Goal: Entertainment & Leisure: Consume media (video, audio)

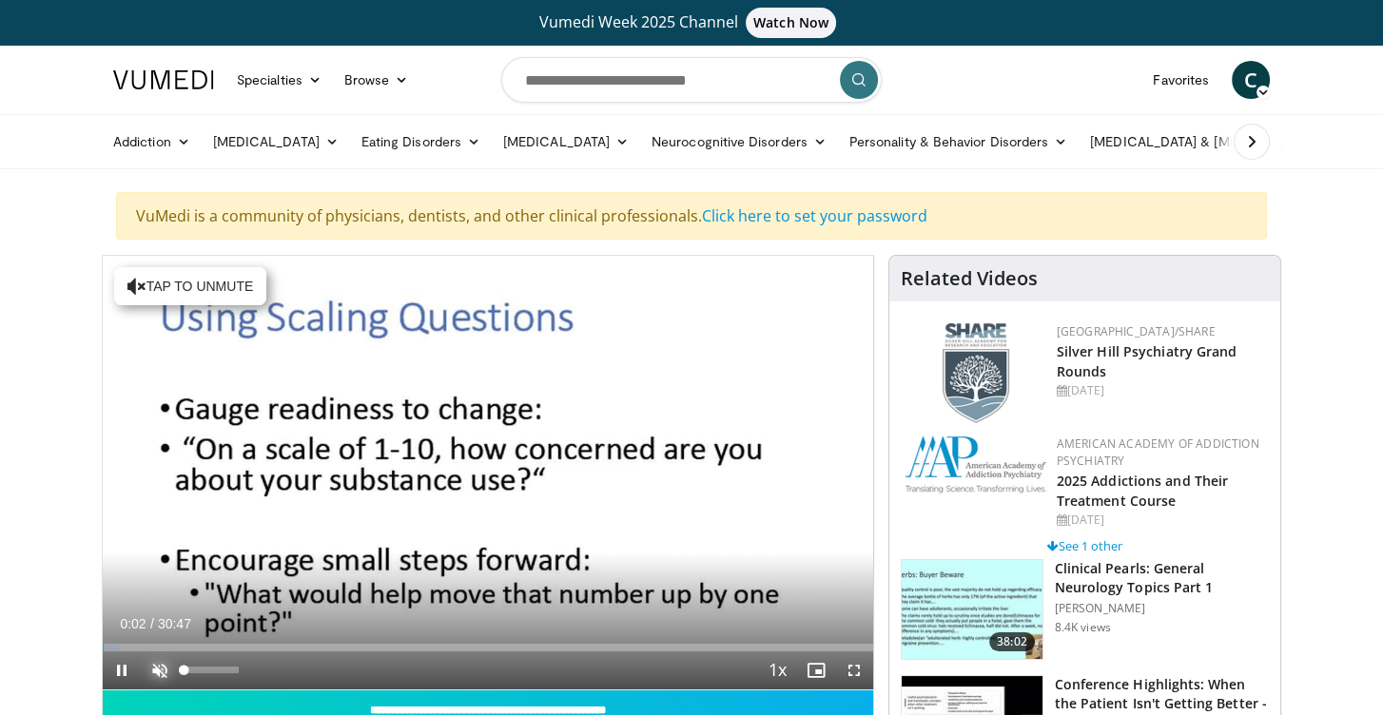
click at [151, 666] on span "Video Player" at bounding box center [160, 671] width 38 height 38
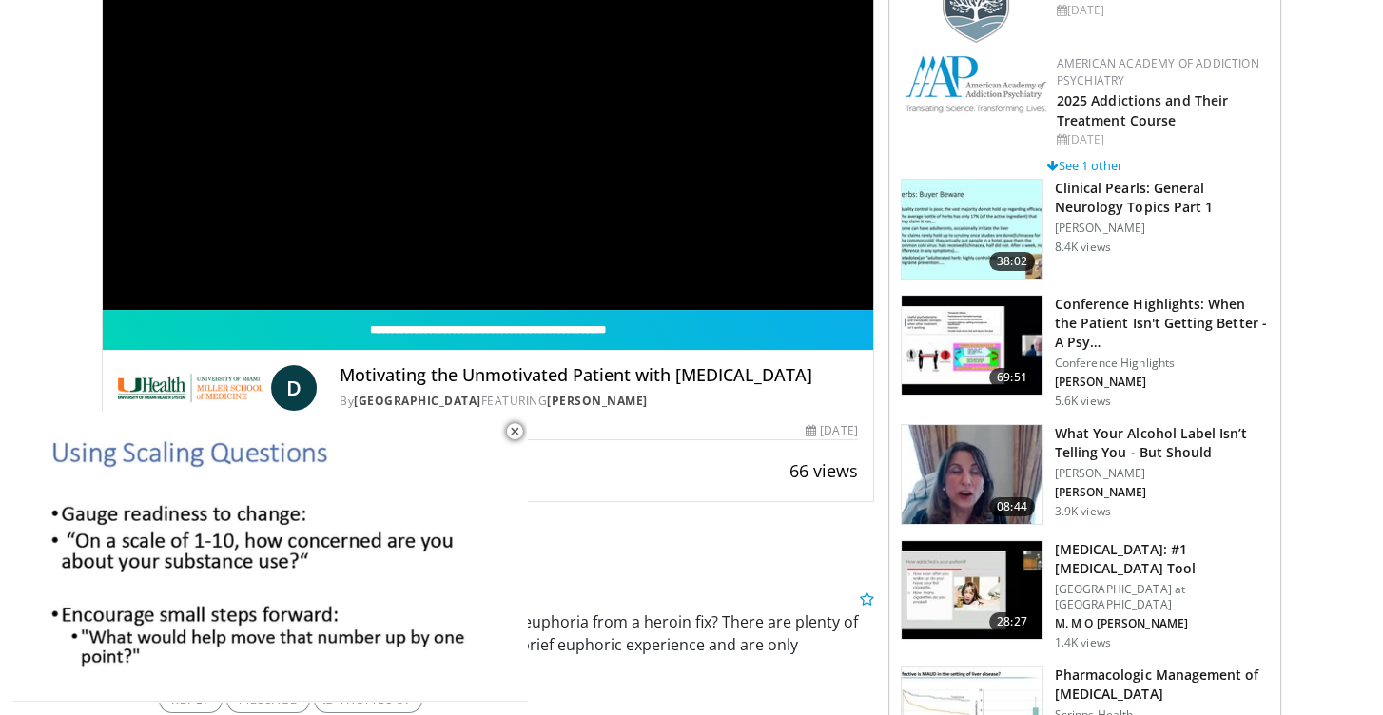
scroll to position [285, 0]
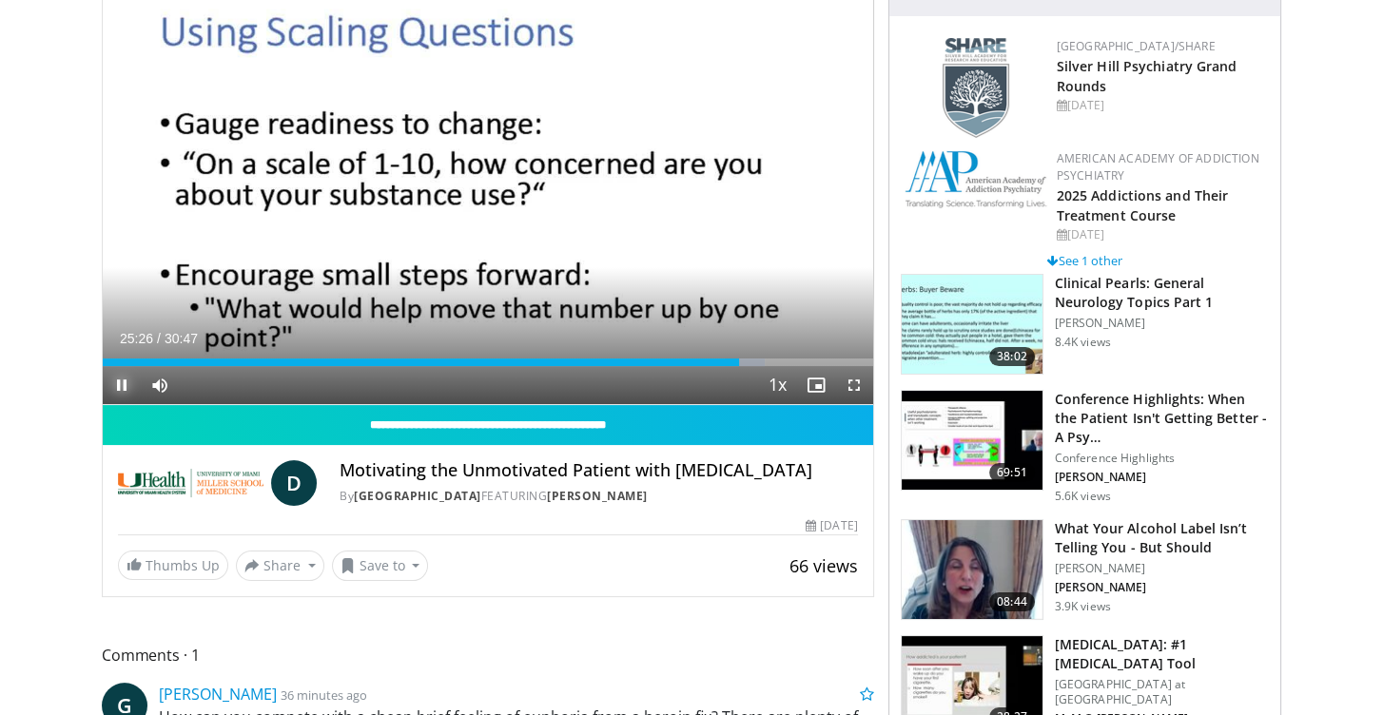
click at [119, 376] on span "Video Player" at bounding box center [122, 385] width 38 height 38
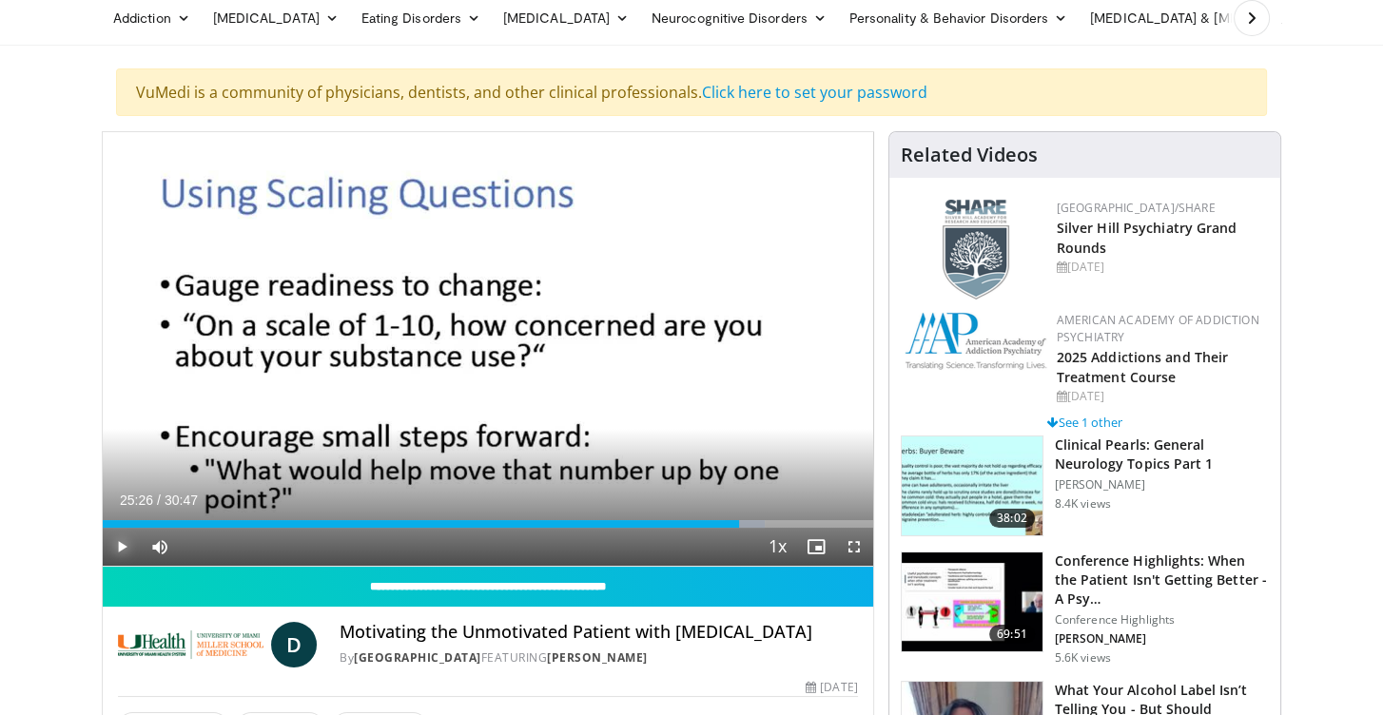
scroll to position [95, 0]
